Goal: Find specific page/section: Find specific page/section

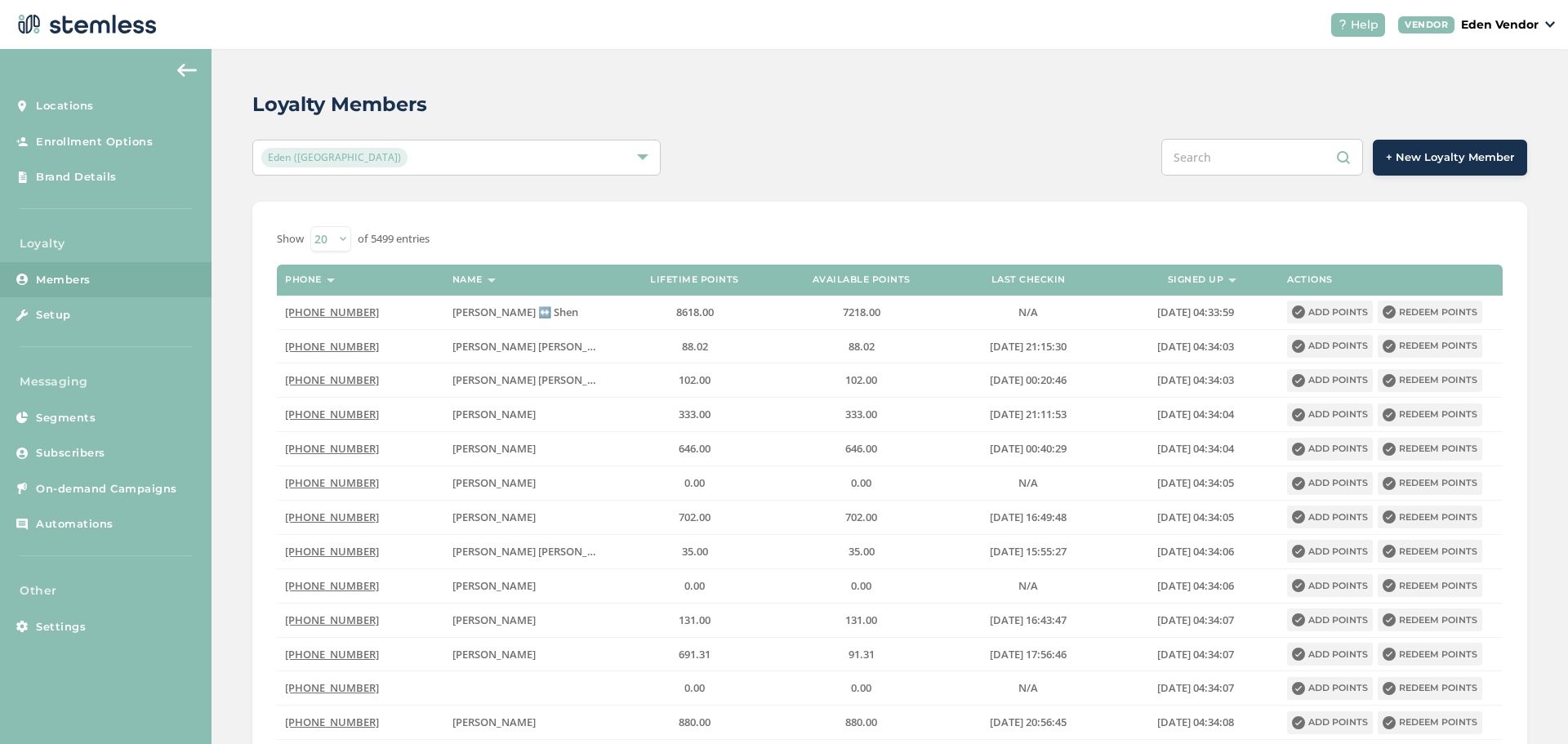
click at [1215, 146] on input "text" at bounding box center [1262, 157] width 201 height 37
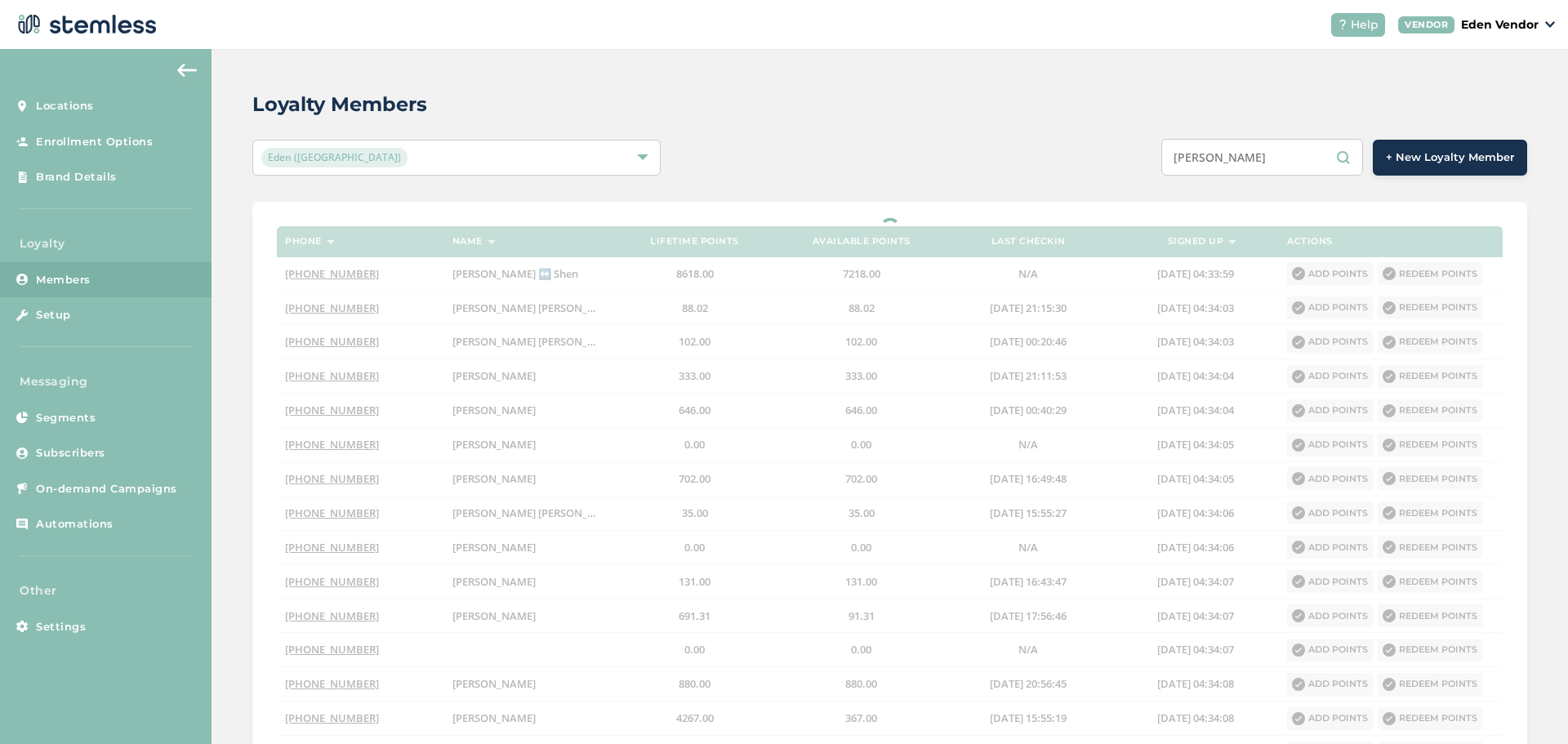
click at [1294, 153] on input "[PERSON_NAME]" at bounding box center [1262, 157] width 201 height 37
click at [1273, 160] on input "[PERSON_NAME]" at bounding box center [1262, 157] width 201 height 37
type input "[PERSON_NAME]"
click at [1016, 158] on div "[PERSON_NAME] + New Loyalty Member" at bounding box center [1155, 157] width 743 height 37
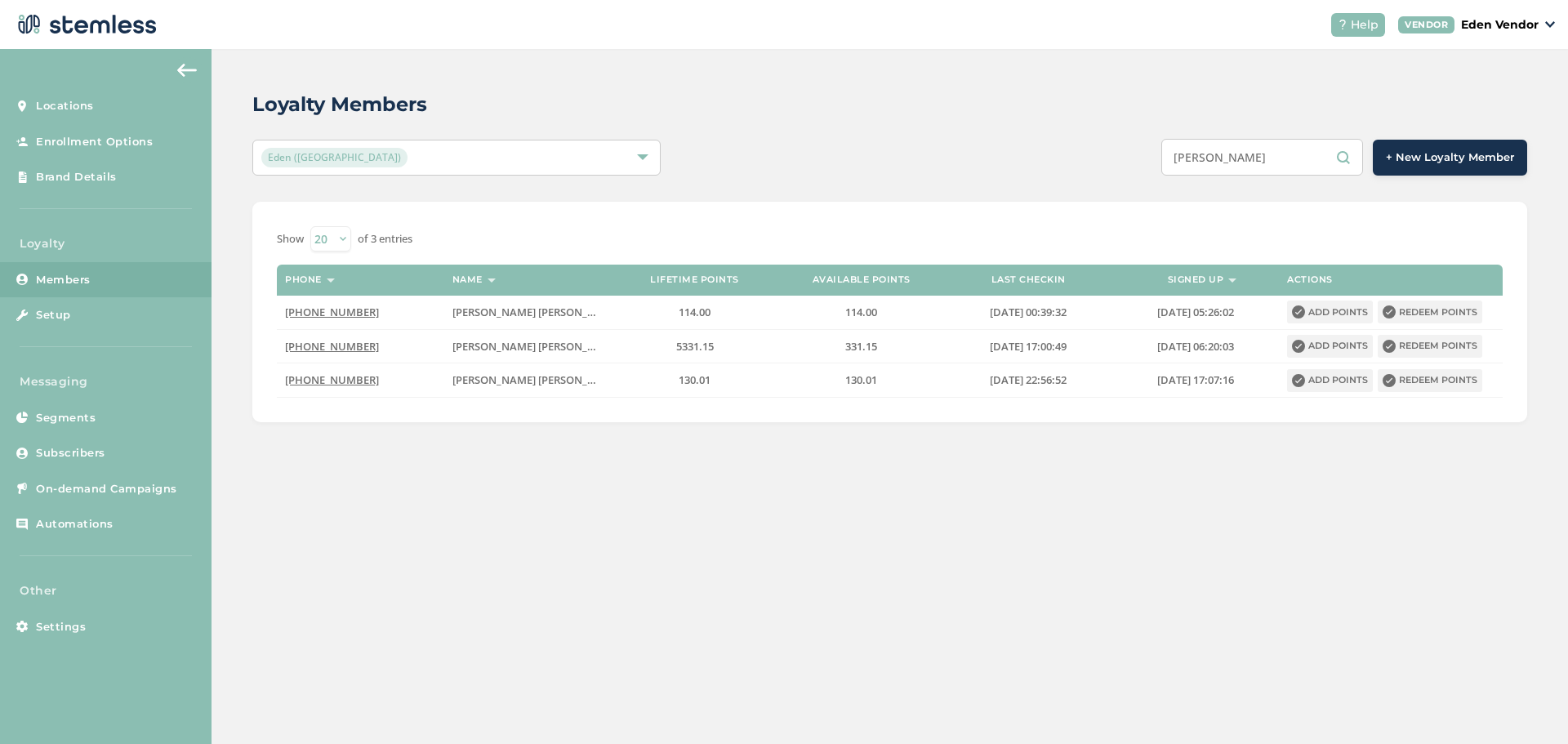
drag, startPoint x: 1270, startPoint y: 152, endPoint x: 1102, endPoint y: 160, distance: 168.2
click at [1102, 160] on div "[PERSON_NAME] + New Loyalty Member" at bounding box center [1155, 157] width 743 height 37
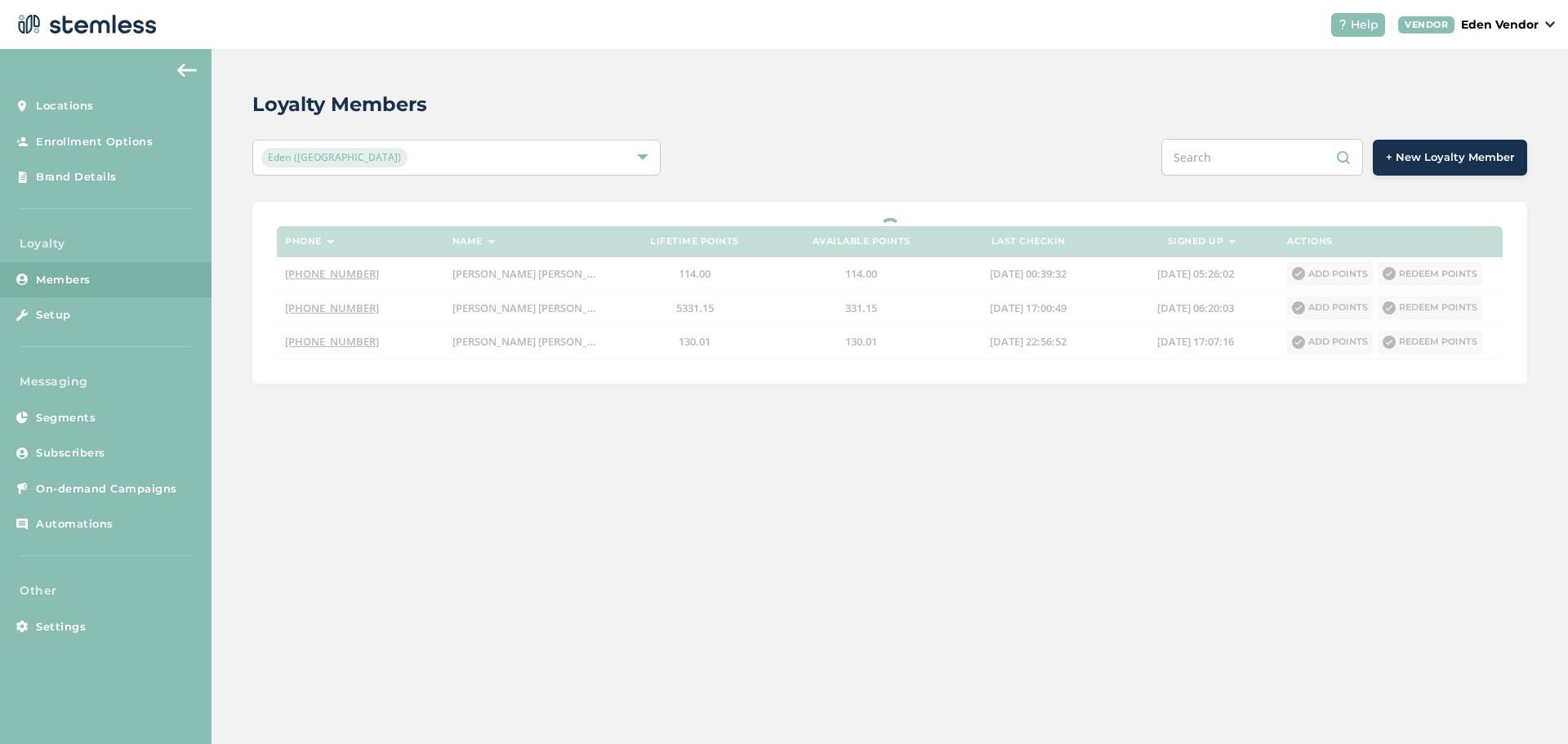
drag, startPoint x: 1262, startPoint y: 178, endPoint x: 1250, endPoint y: 155, distance: 25.9
click at [1253, 161] on div "Loyalty Members Eden (Okmulgee) + New Loyalty Member Phone Name Lifetime points…" at bounding box center [890, 236] width 1356 height 375
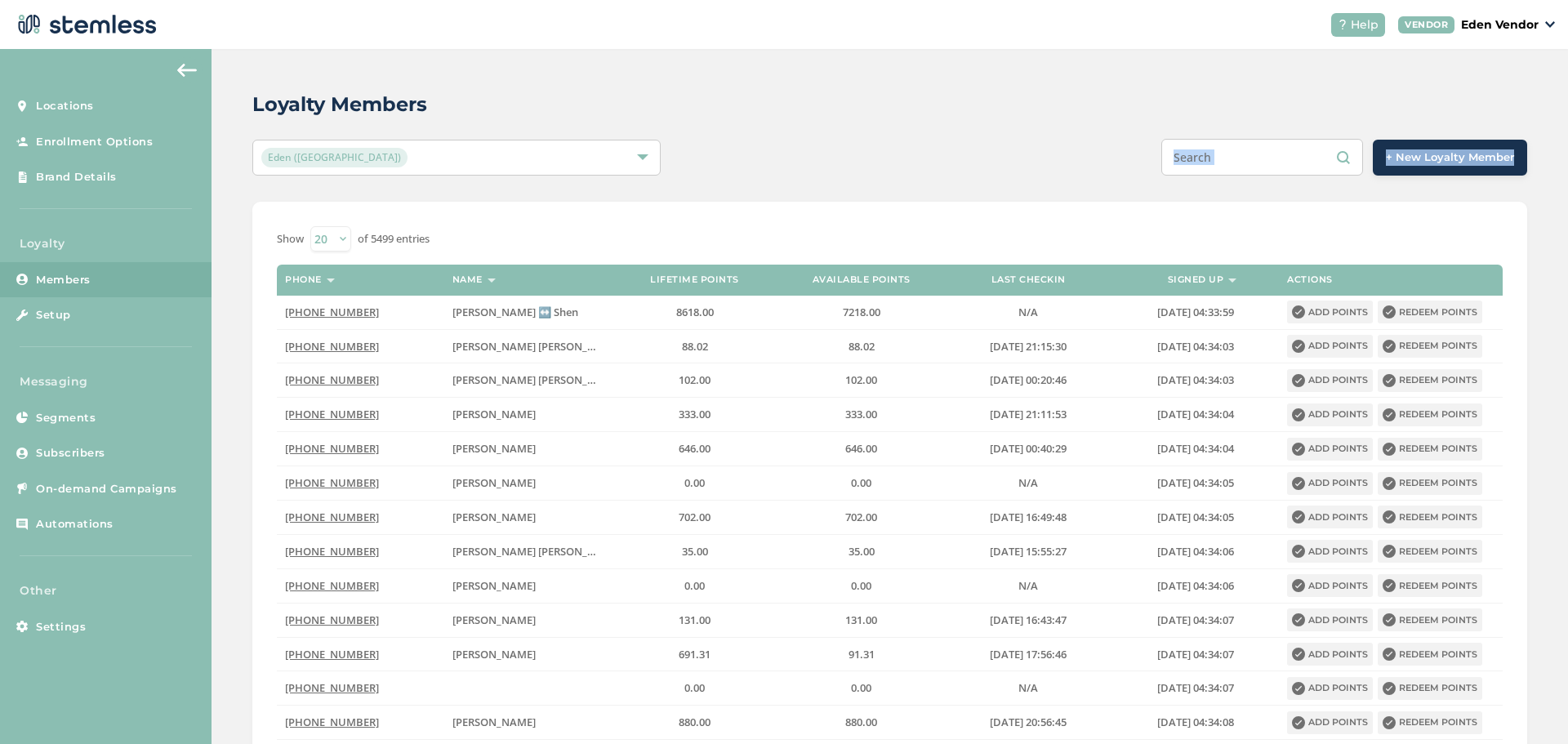
click at [1250, 155] on input "text" at bounding box center [1262, 157] width 201 height 37
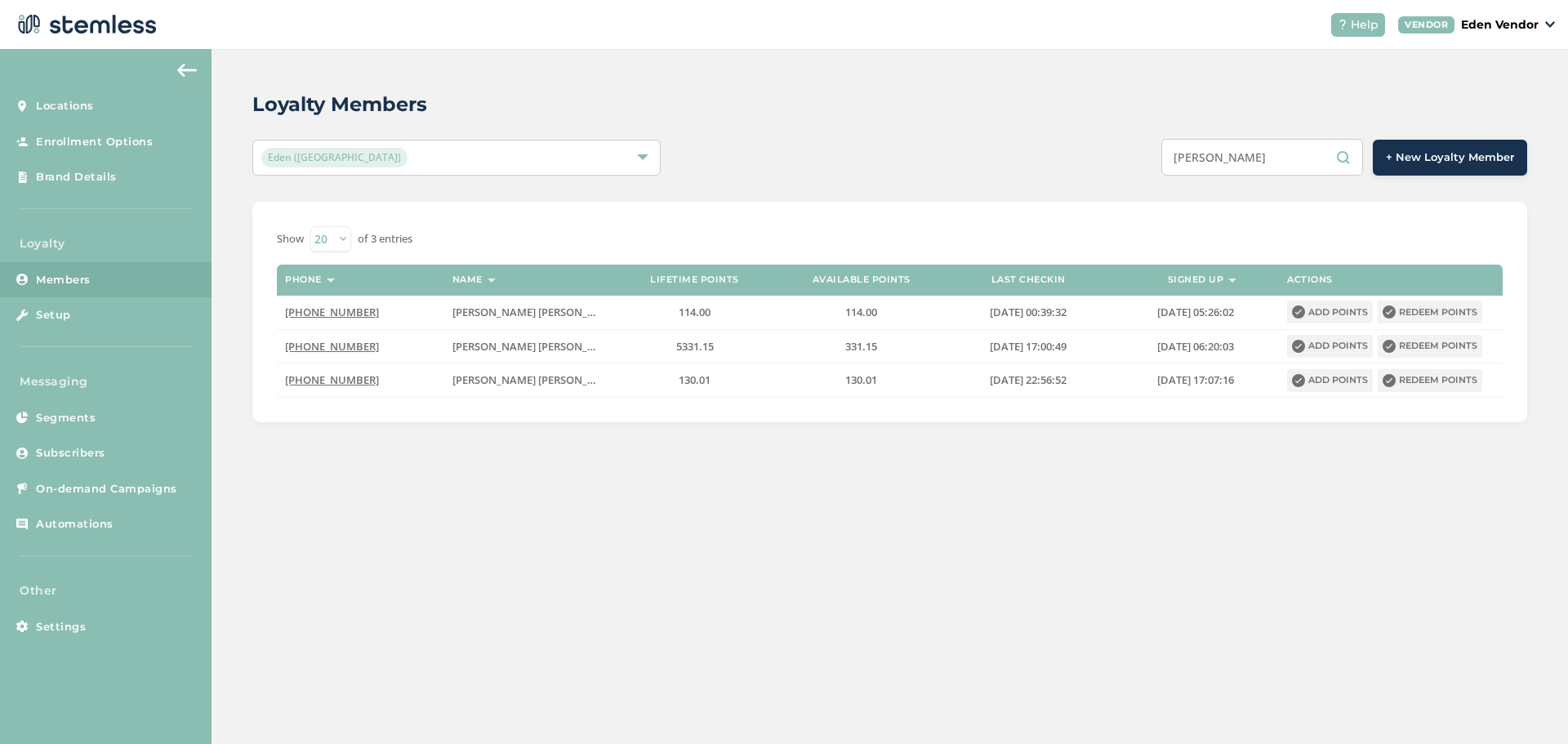
type input "chandler"
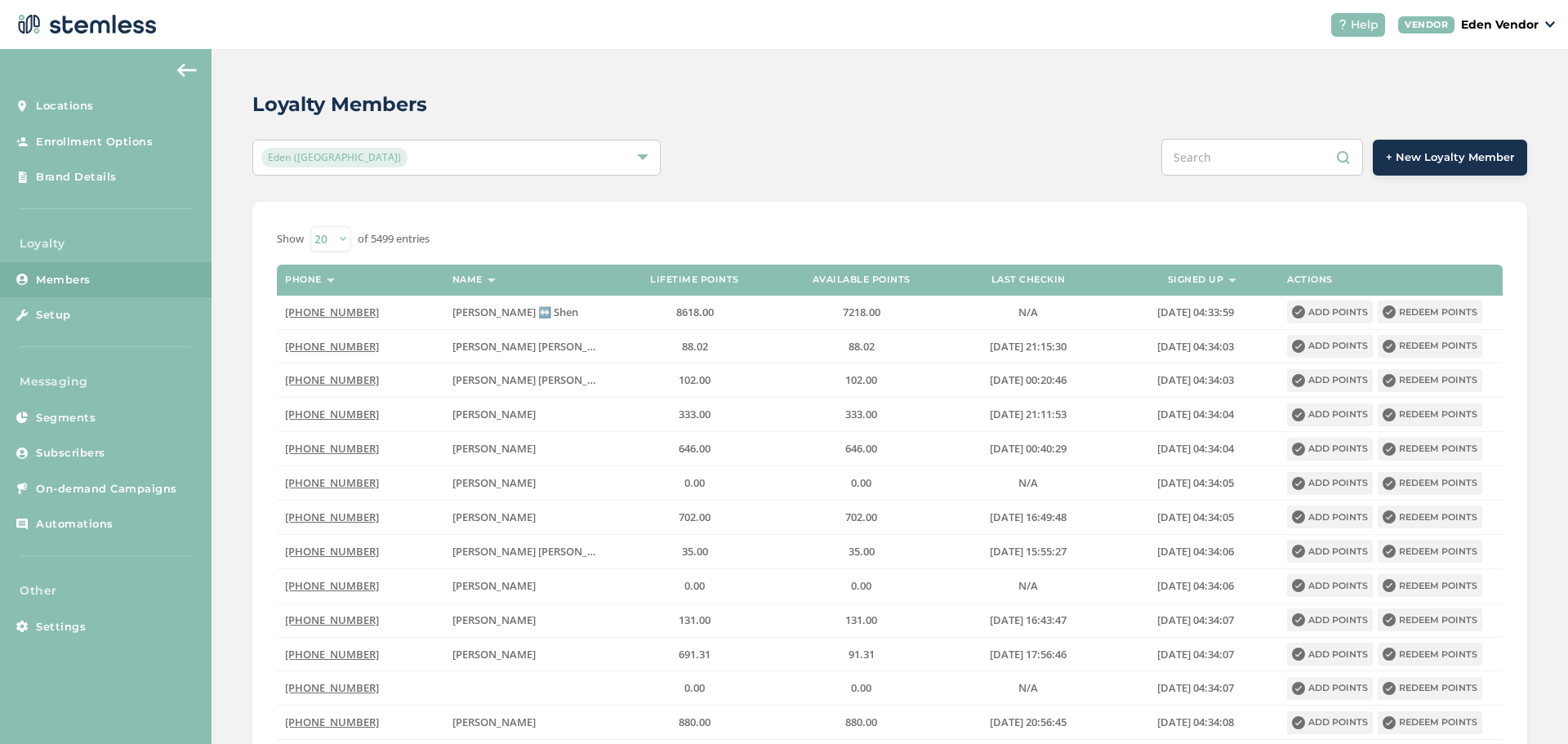
click at [837, 131] on div "Loyalty Members Eden ([GEOGRAPHIC_DATA]) + New Loyalty Member Show 20 50 100 of…" at bounding box center [890, 570] width 1356 height 1043
